Goal: Task Accomplishment & Management: Manage account settings

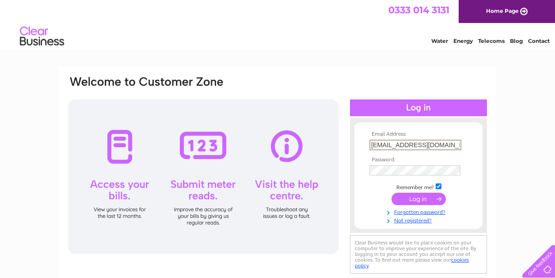
type input "kelly110985@icloud.com"
click at [418, 198] on input "submit" at bounding box center [418, 199] width 54 height 12
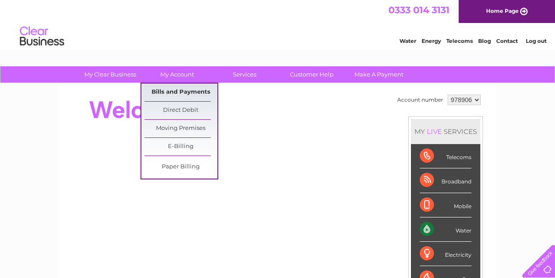
click at [193, 90] on link "Bills and Payments" at bounding box center [180, 92] width 73 height 18
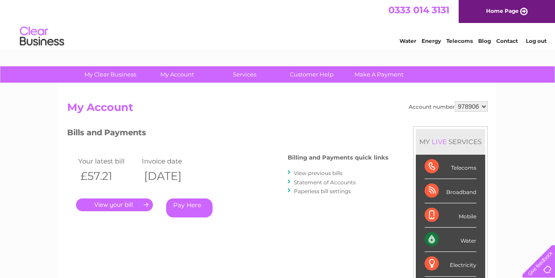
click at [338, 171] on link "View previous bills" at bounding box center [318, 173] width 49 height 7
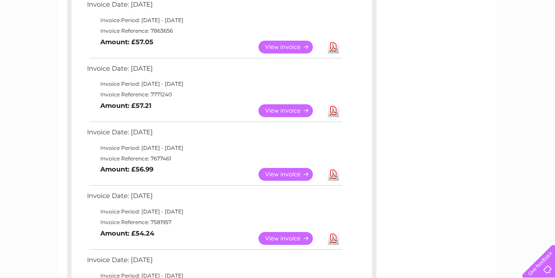
scroll to position [297, 0]
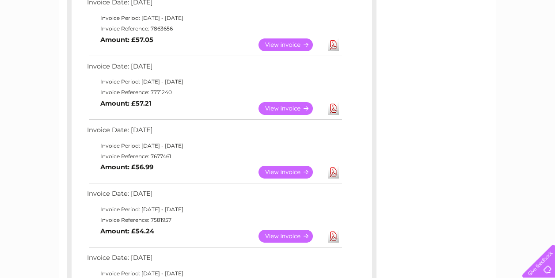
click at [281, 167] on link "View" at bounding box center [290, 172] width 65 height 13
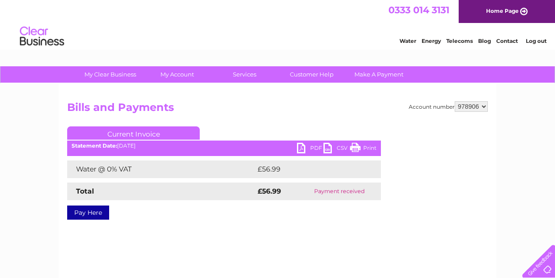
click at [363, 145] on link "Print" at bounding box center [363, 149] width 26 height 13
